Goal: Task Accomplishment & Management: Manage account settings

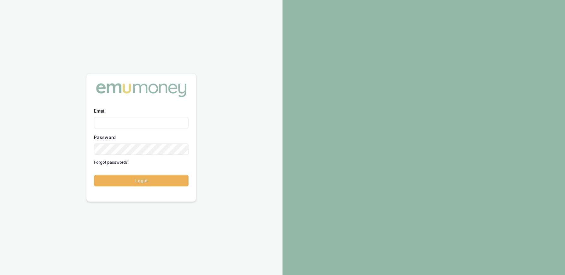
drag, startPoint x: 140, startPoint y: 120, endPoint x: 196, endPoint y: 117, distance: 55.9
click at [140, 120] on input "Email" at bounding box center [141, 122] width 95 height 11
click at [126, 123] on input "Email" at bounding box center [141, 122] width 95 height 11
type input "paul@whoneedsleads.com.au"
click at [94, 175] on button "Login" at bounding box center [141, 180] width 95 height 11
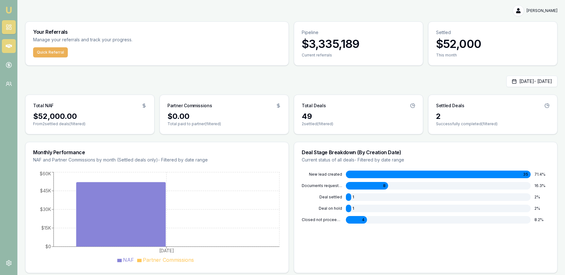
click at [13, 43] on link at bounding box center [9, 46] width 14 height 14
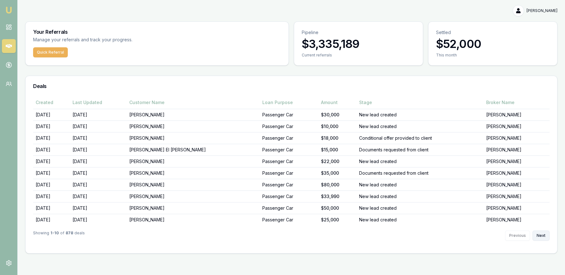
click at [537, 233] on button "Next" at bounding box center [541, 236] width 17 height 10
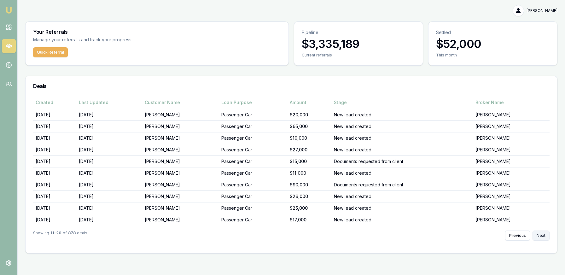
click at [537, 233] on button "Next" at bounding box center [541, 236] width 17 height 10
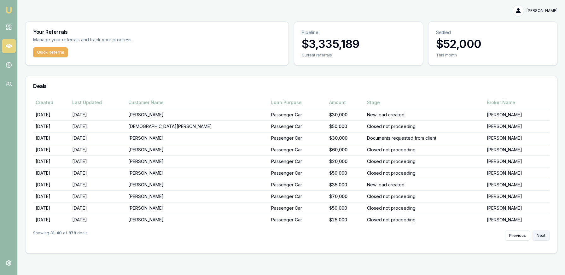
click at [537, 233] on button "Next" at bounding box center [541, 236] width 17 height 10
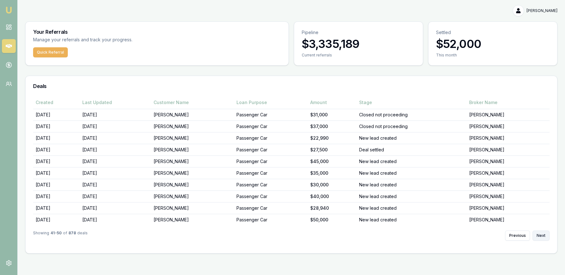
click at [537, 233] on button "Next" at bounding box center [541, 236] width 17 height 10
